Goal: Task Accomplishment & Management: Manage account settings

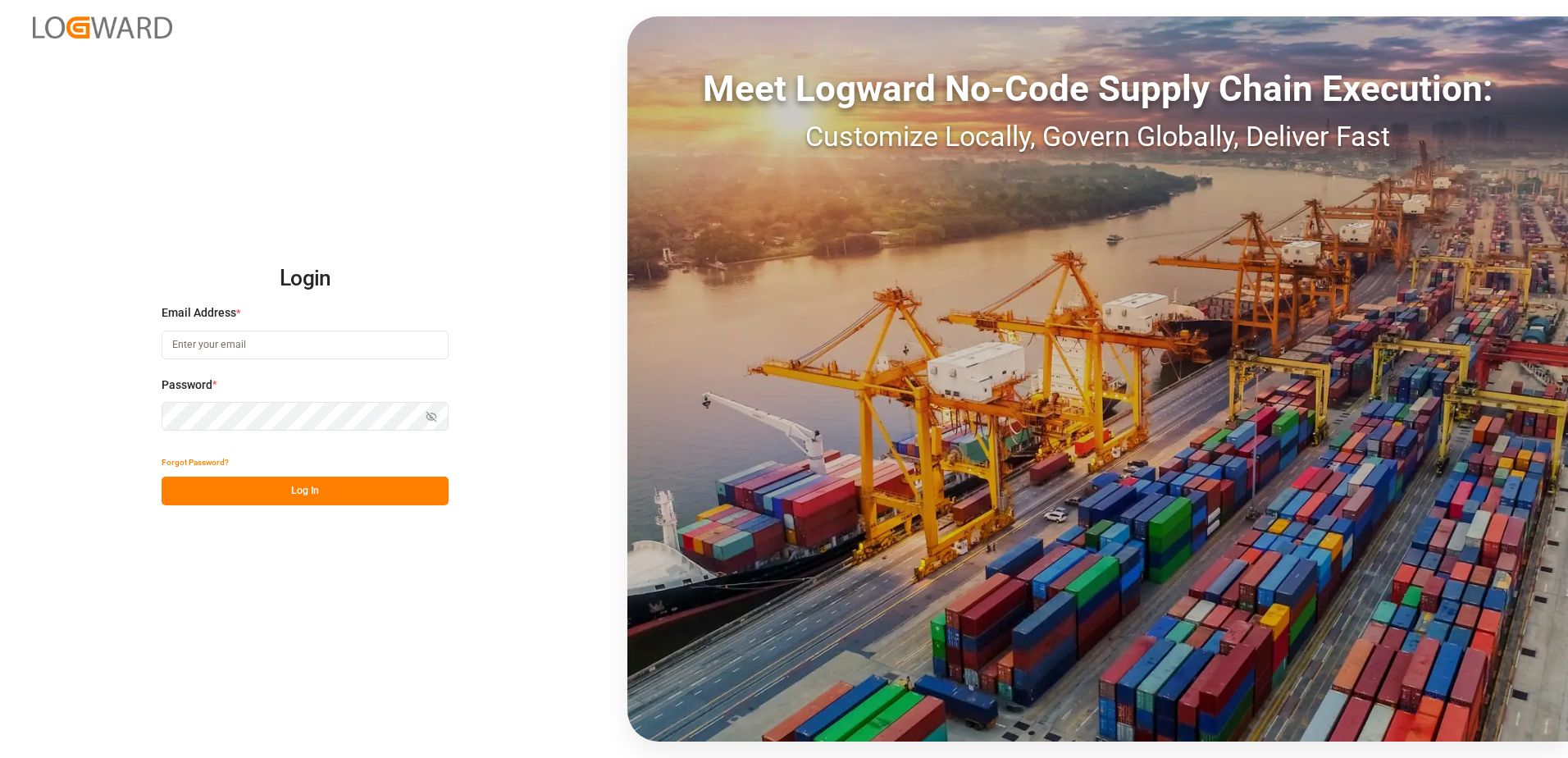
type input "[PERSON_NAME][EMAIL_ADDRESS][DOMAIN_NAME]"
click at [365, 496] on button "Log In" at bounding box center [305, 491] width 287 height 29
